Goal: Navigation & Orientation: Find specific page/section

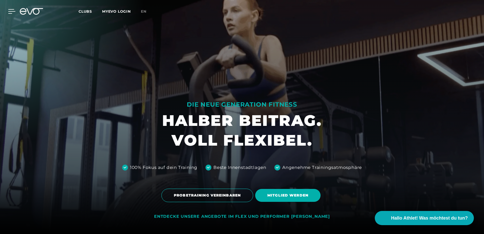
click at [9, 12] on icon at bounding box center [11, 11] width 7 height 4
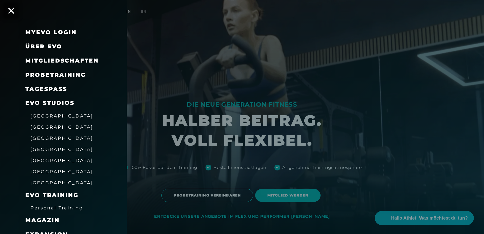
click at [77, 60] on span "Mitgliedschaften" at bounding box center [62, 60] width 74 height 7
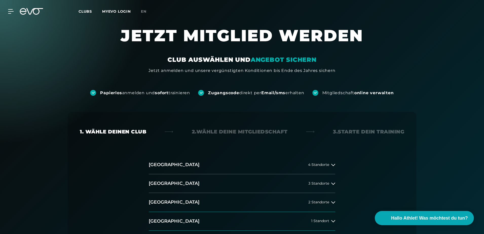
click at [6, 8] on div "MyEVO Login Über EVO Mitgliedschaften Probetraining TAGESPASS EVO Studios [GEOG…" at bounding box center [242, 11] width 482 height 15
click at [8, 10] on icon at bounding box center [11, 11] width 7 height 5
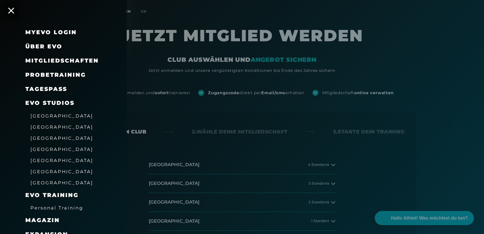
click at [41, 184] on span "[GEOGRAPHIC_DATA]" at bounding box center [61, 182] width 63 height 5
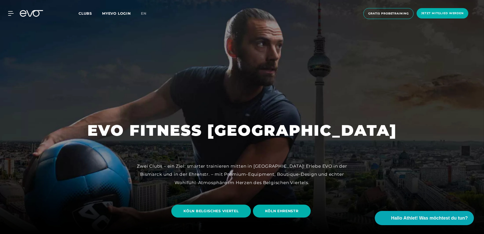
scroll to position [76, 0]
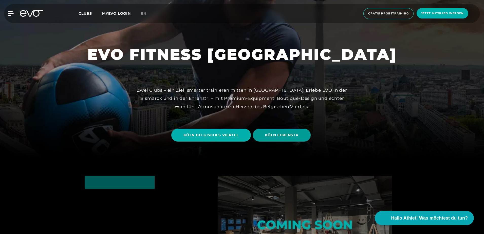
click at [277, 137] on span "KÖLN EHRENSTR" at bounding box center [281, 135] width 33 height 5
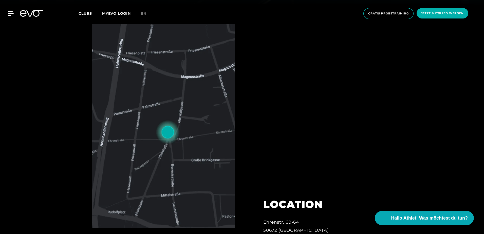
scroll to position [76, 0]
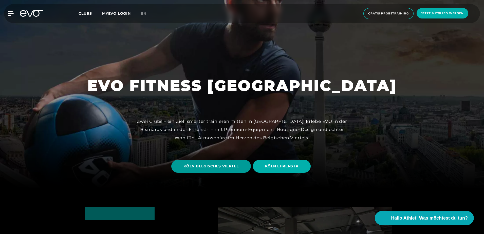
scroll to position [101, 0]
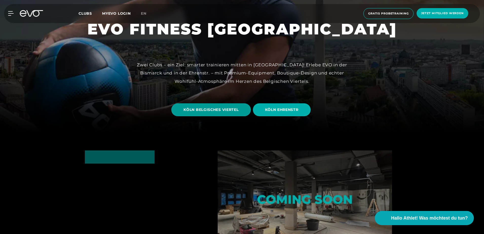
click at [192, 112] on span "KÖLN BELGISCHES VIERTEL" at bounding box center [211, 109] width 55 height 5
